Goal: Task Accomplishment & Management: Use online tool/utility

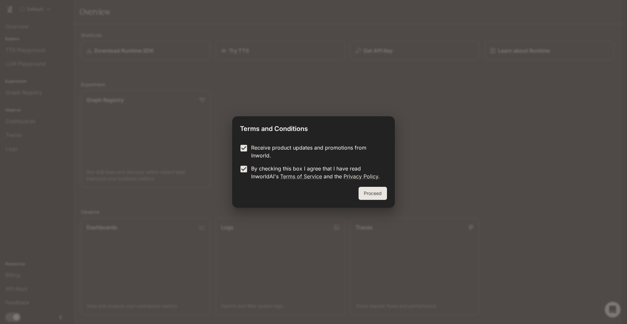
click at [381, 193] on button "Proceed" at bounding box center [372, 193] width 28 height 13
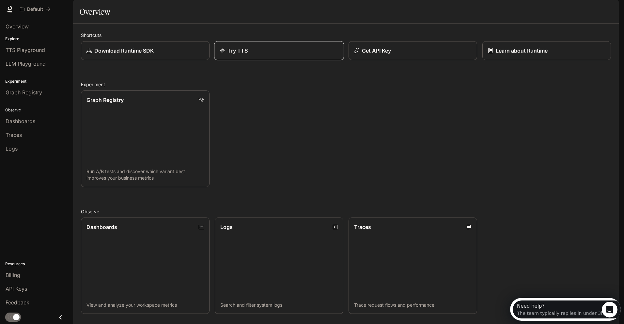
click at [246, 55] on p "Try TTS" at bounding box center [238, 51] width 20 height 8
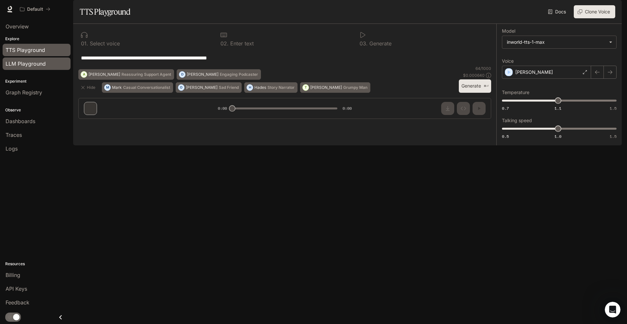
click at [27, 67] on span "LLM Playground" at bounding box center [26, 64] width 40 height 8
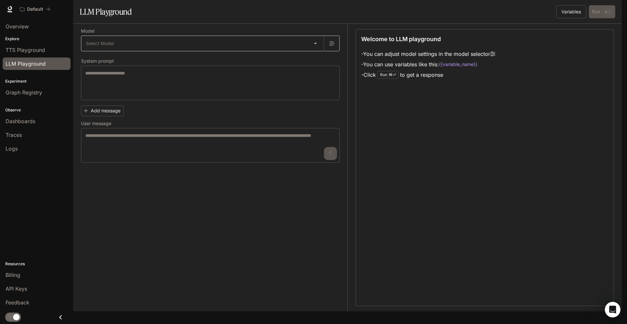
click at [109, 61] on body "Skip to main content Default Runtime Runtime Documentation Documentation Portal…" at bounding box center [313, 162] width 627 height 324
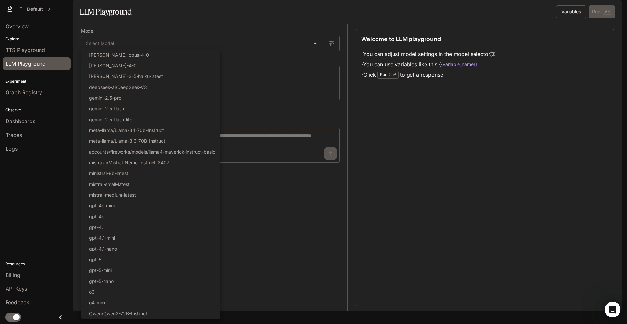
click at [78, 39] on div at bounding box center [313, 162] width 627 height 324
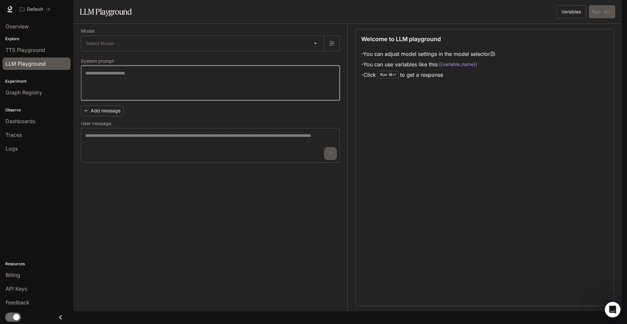
click at [120, 94] on textarea at bounding box center [210, 83] width 250 height 26
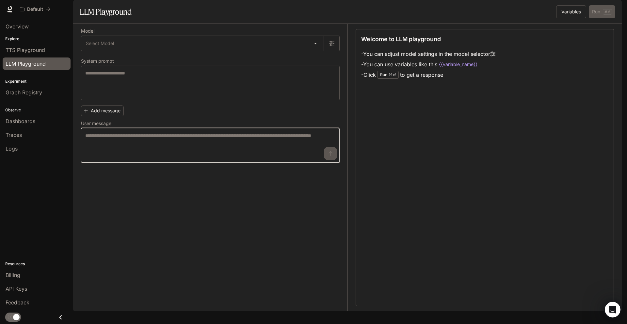
click at [155, 153] on textarea at bounding box center [210, 145] width 250 height 26
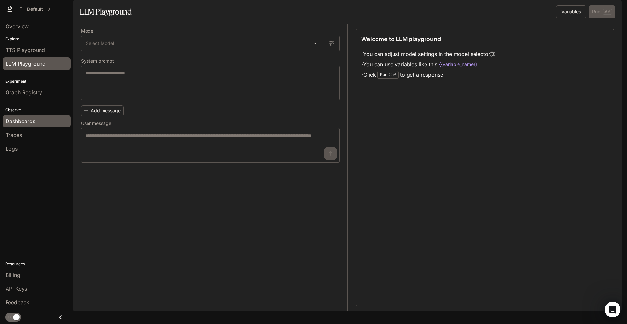
click at [40, 123] on div "Dashboards" at bounding box center [37, 121] width 62 height 8
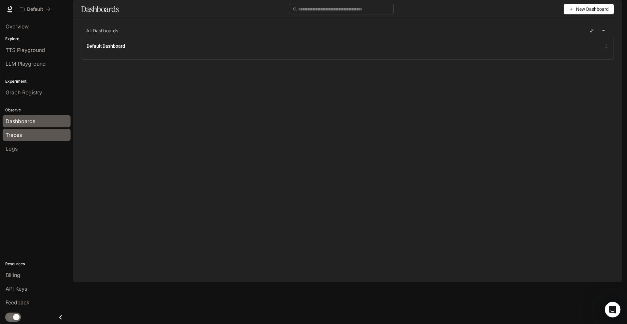
click at [41, 133] on div "Traces" at bounding box center [37, 135] width 62 height 8
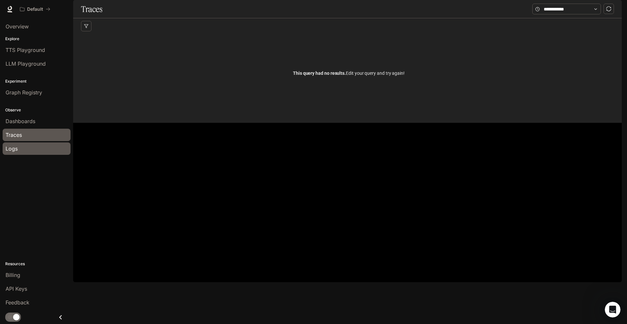
click at [39, 145] on div "Logs" at bounding box center [37, 149] width 62 height 8
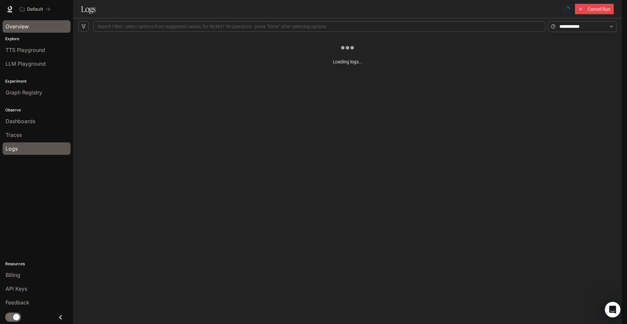
click at [24, 31] on link "Overview" at bounding box center [37, 26] width 68 height 12
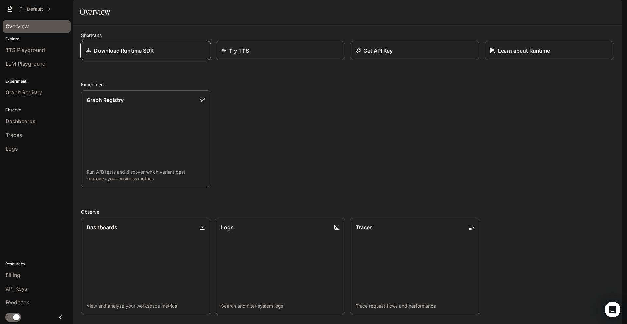
click at [132, 55] on p "Download Runtime SDK" at bounding box center [124, 51] width 60 height 8
